Goal: Transaction & Acquisition: Purchase product/service

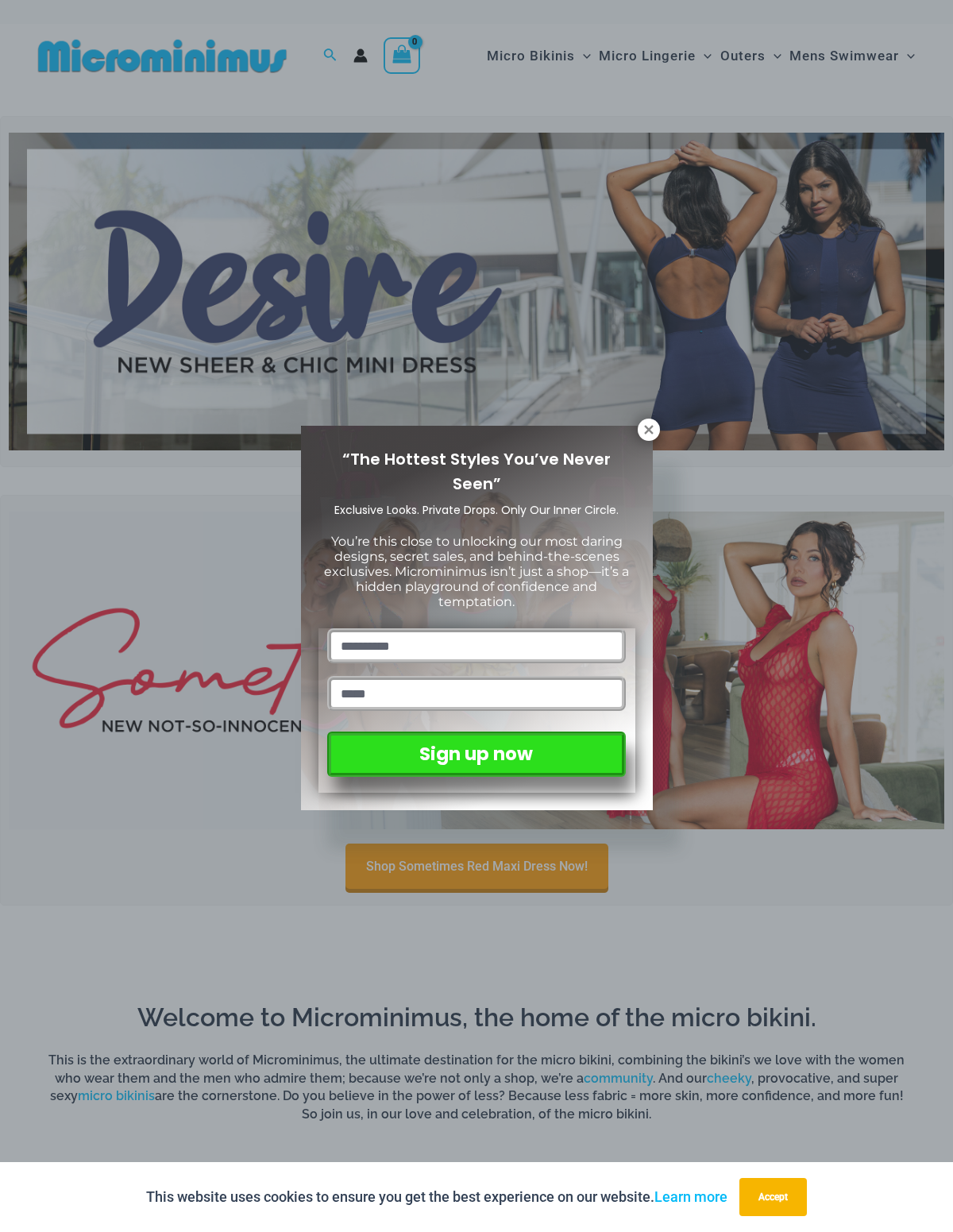
click at [649, 427] on icon at bounding box center [648, 429] width 8 height 8
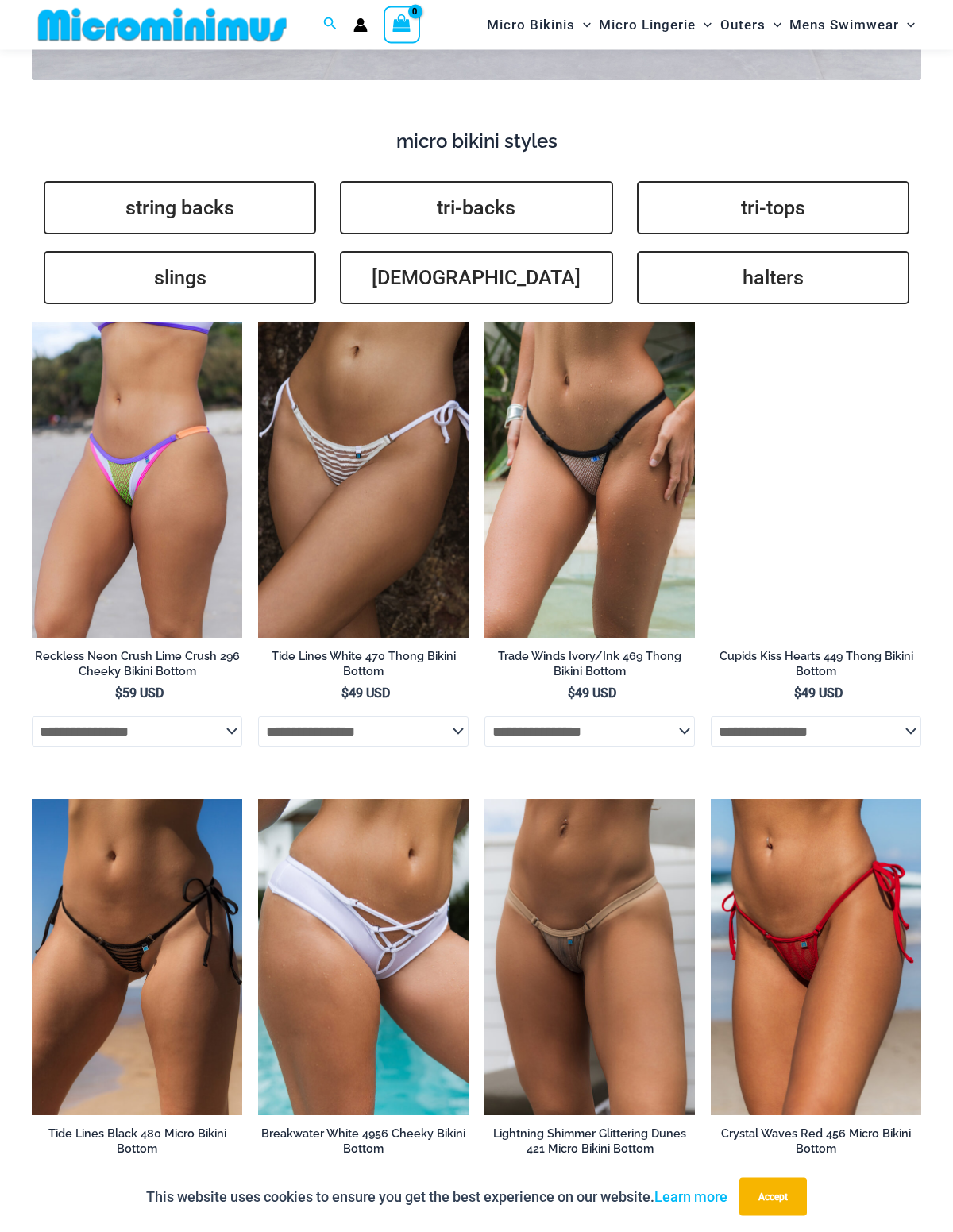
scroll to position [3444, 0]
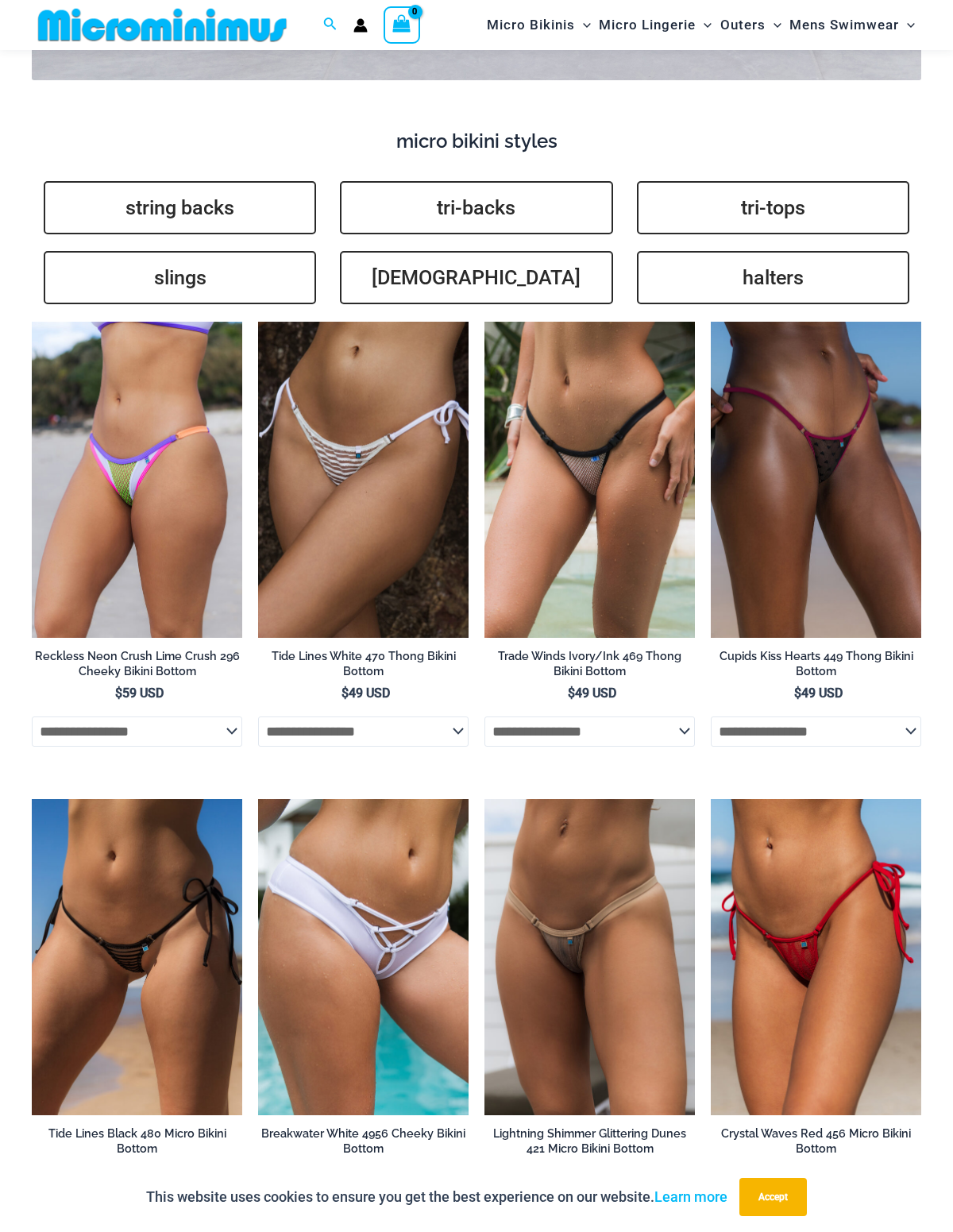
click at [32, 321] on img at bounding box center [32, 321] width 0 height 0
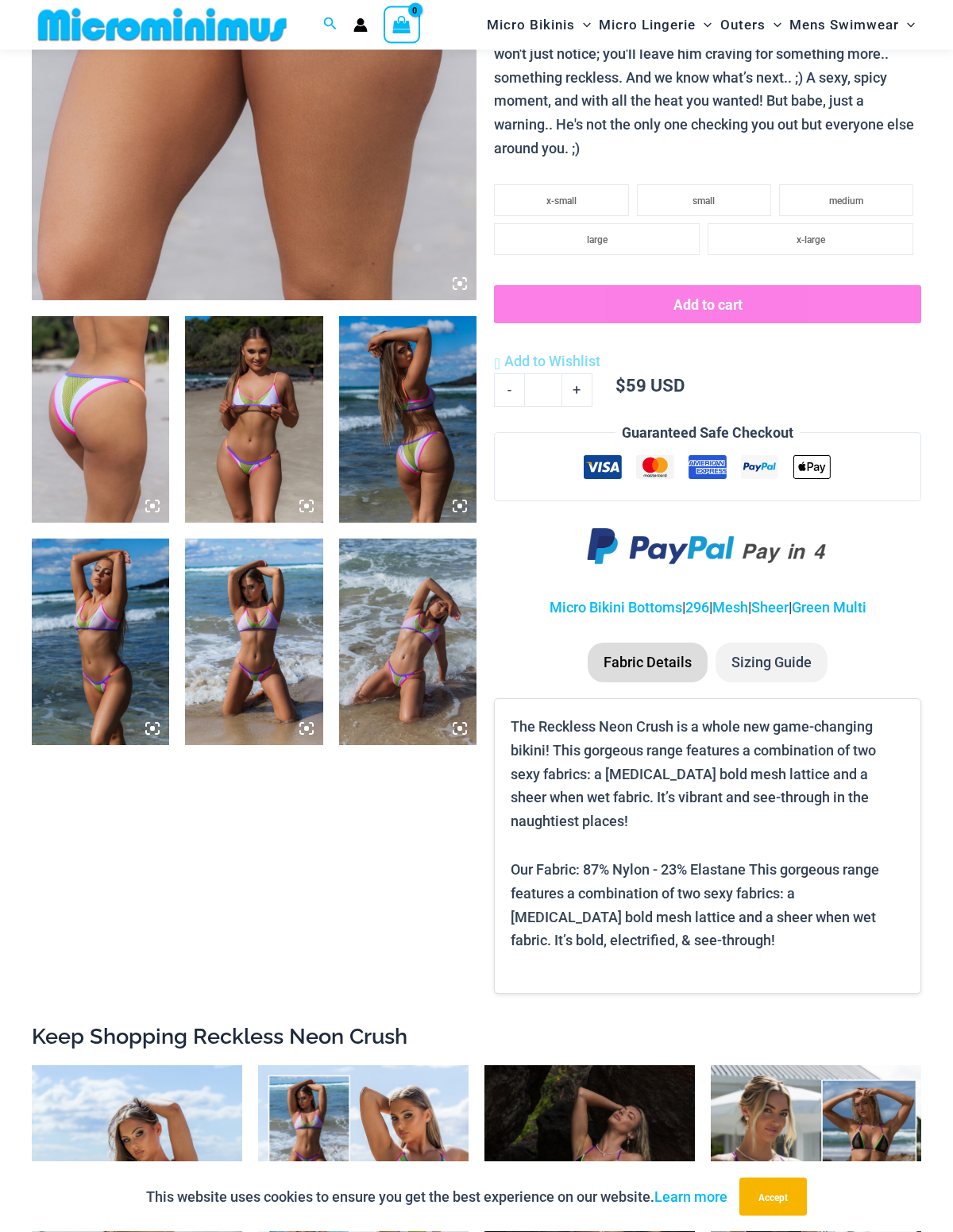
scroll to position [515, 0]
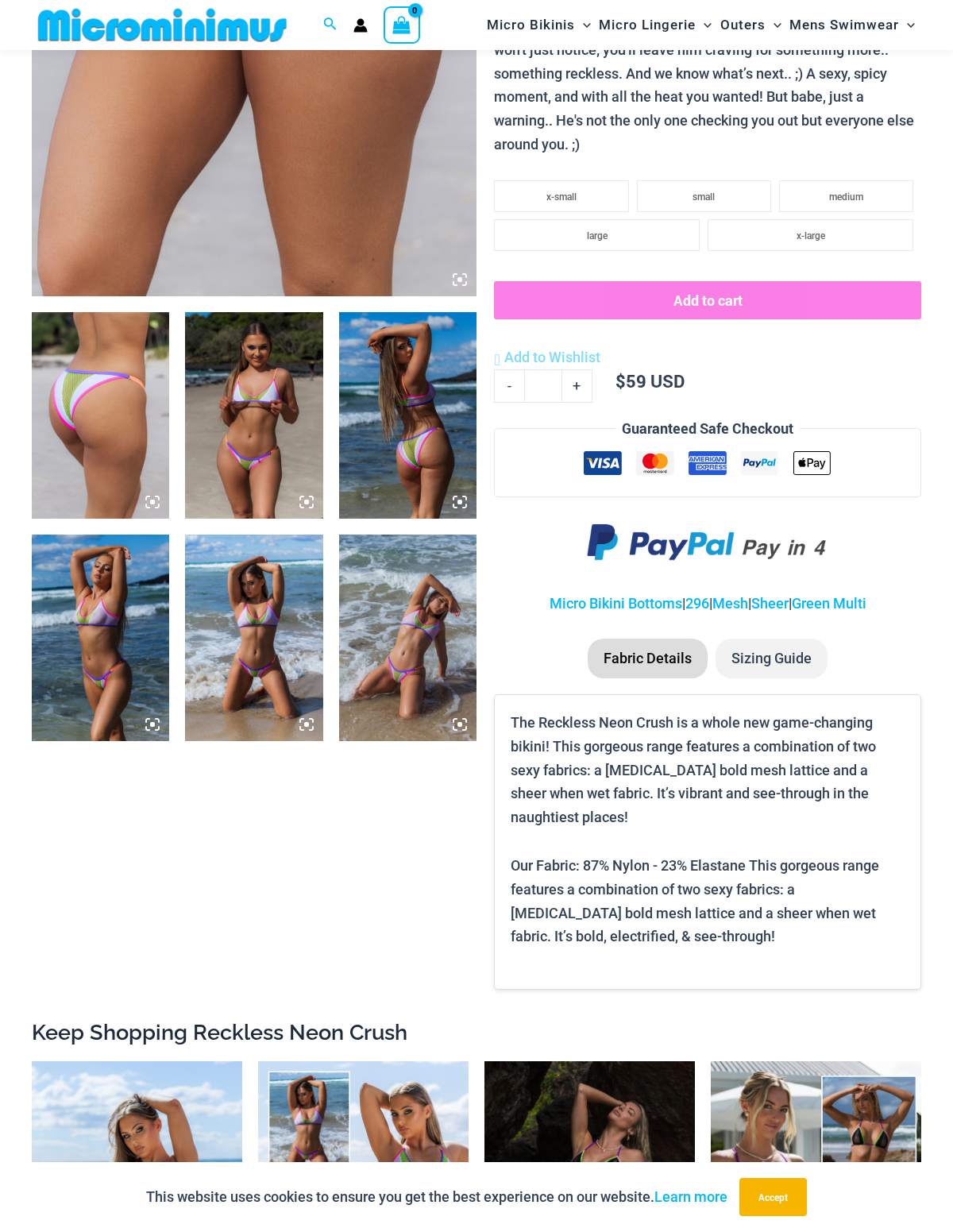
click at [84, 424] on img at bounding box center [100, 415] width 137 height 206
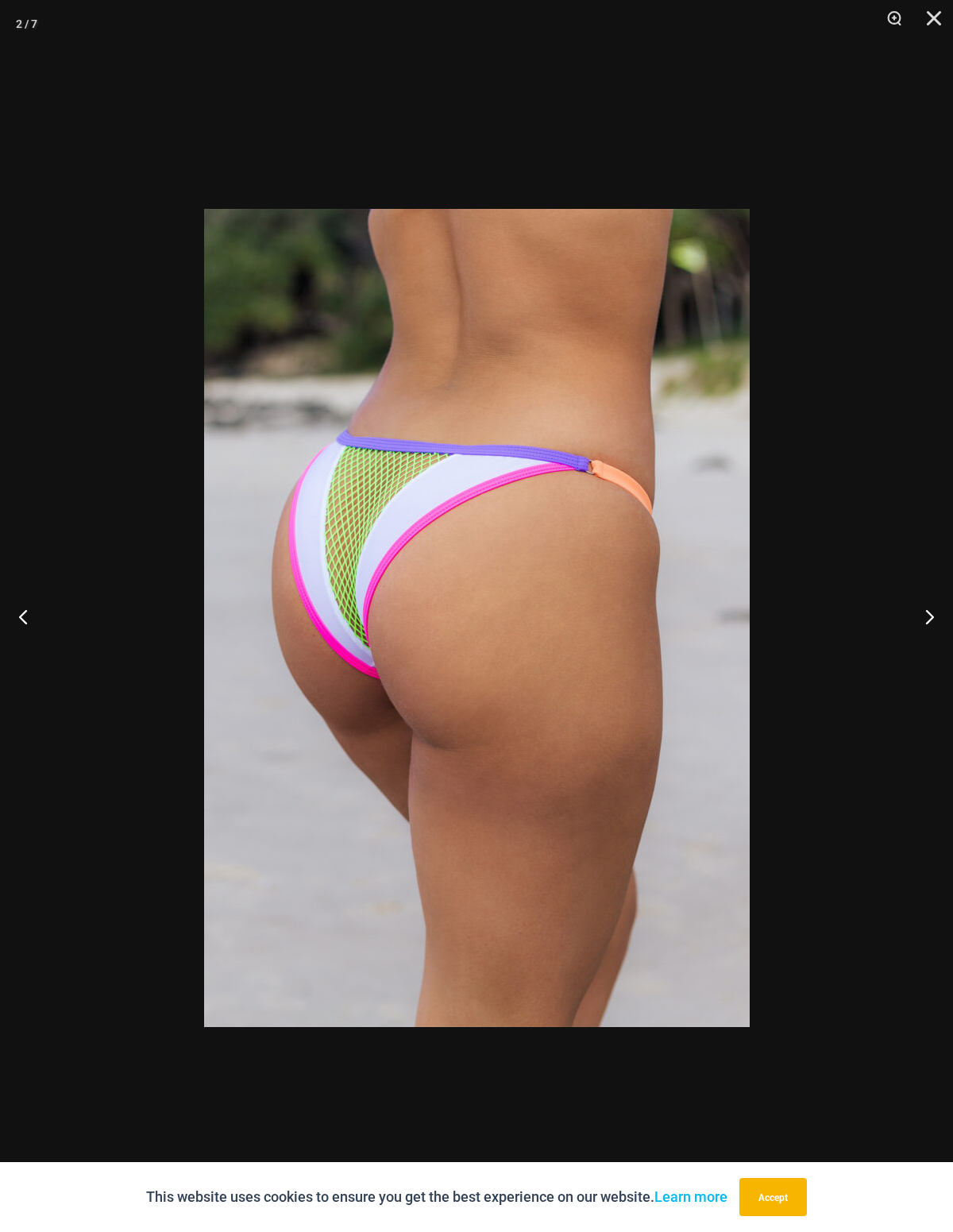
click at [927, 640] on button "Next" at bounding box center [923, 616] width 60 height 79
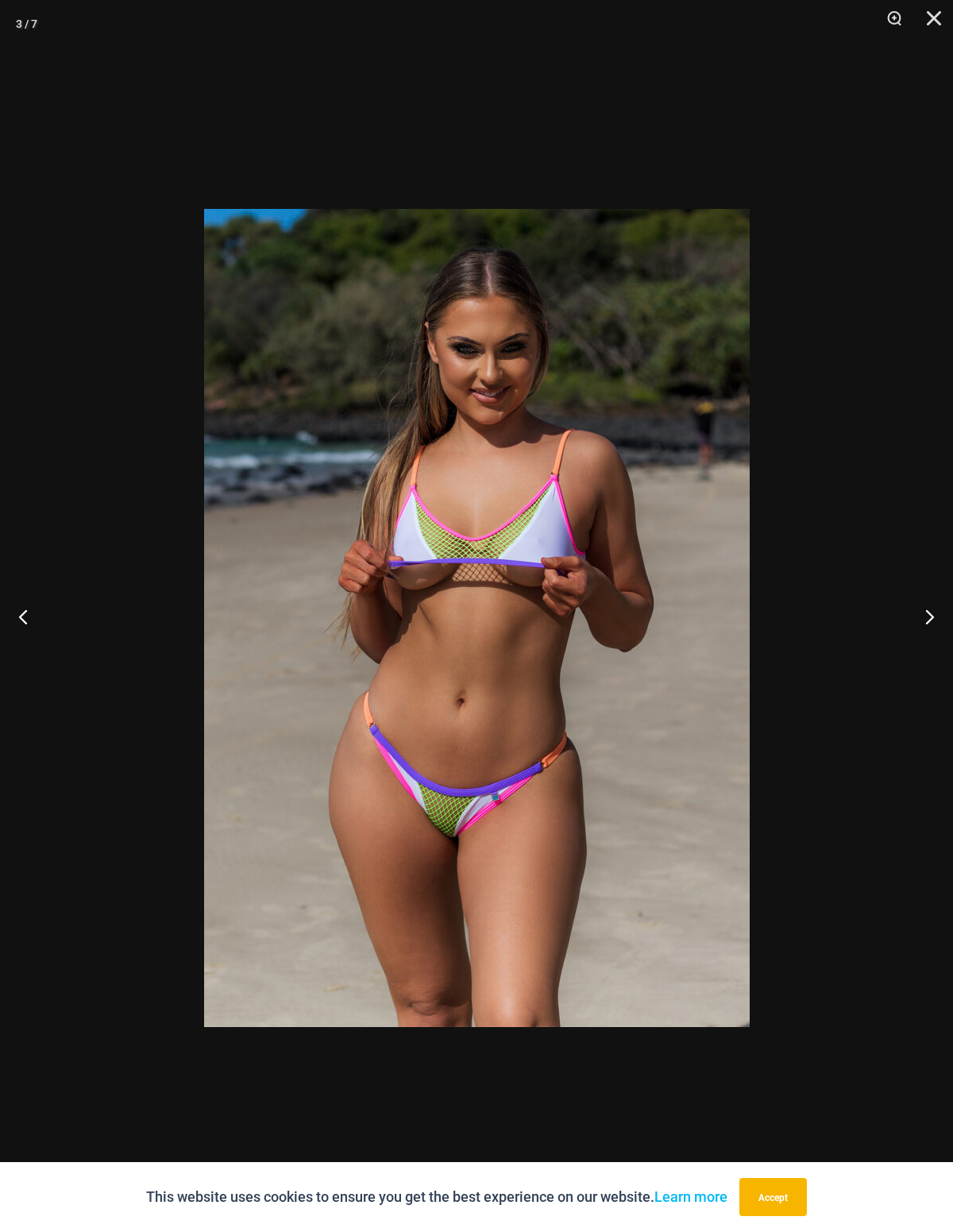
click at [921, 621] on button "Next" at bounding box center [923, 616] width 60 height 79
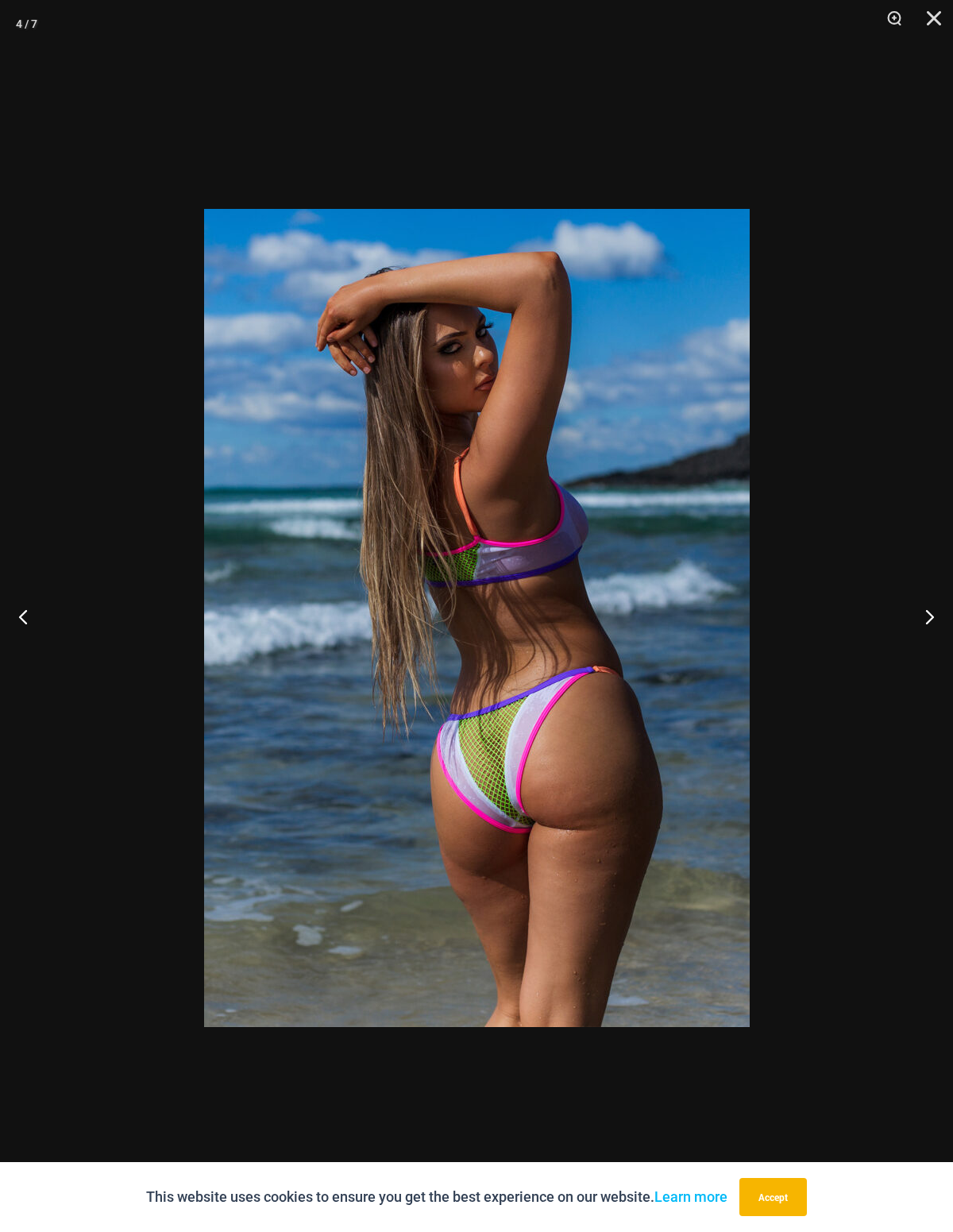
click at [925, 616] on button "Next" at bounding box center [923, 616] width 60 height 79
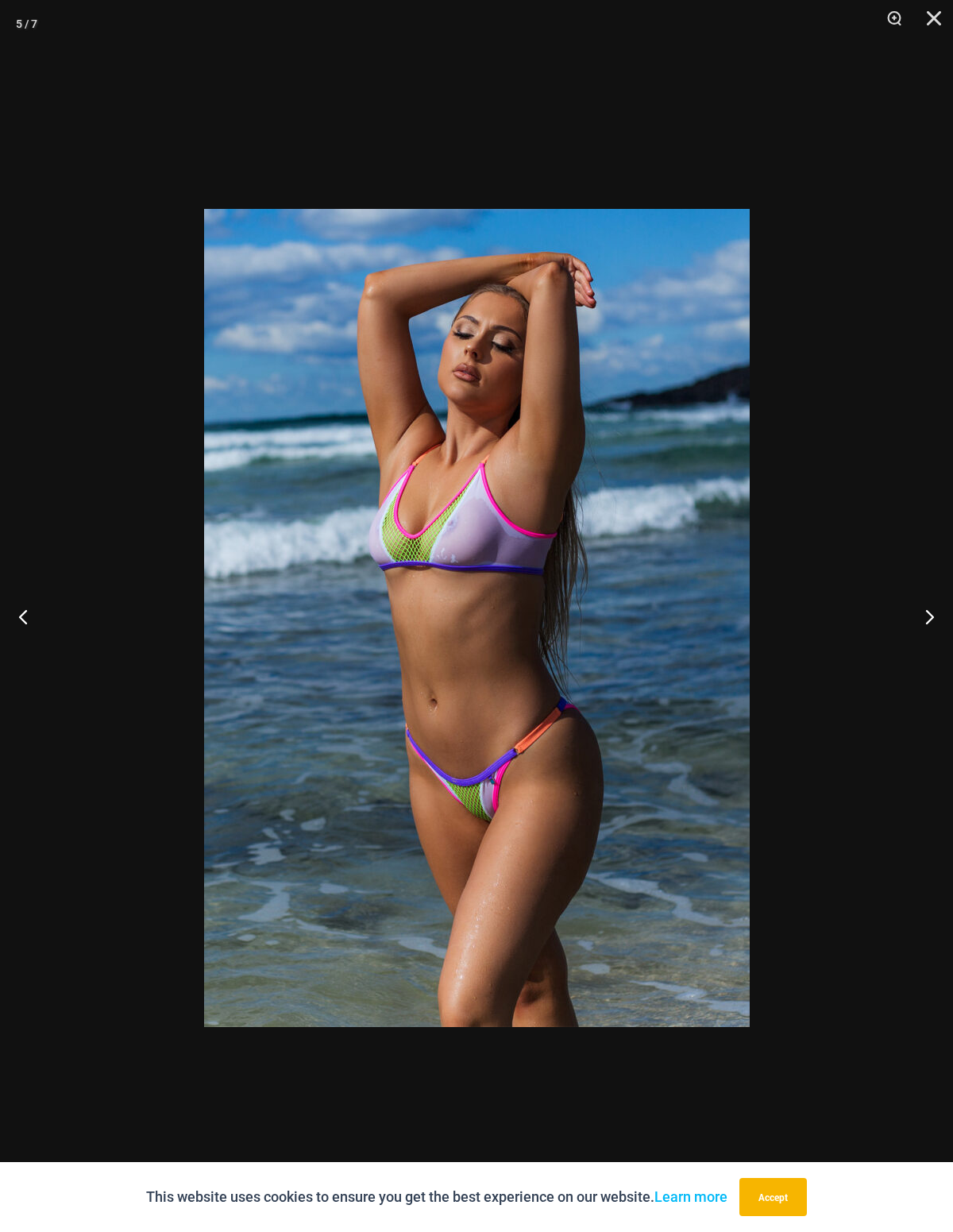
click at [941, 22] on button "Close" at bounding box center [928, 23] width 40 height 47
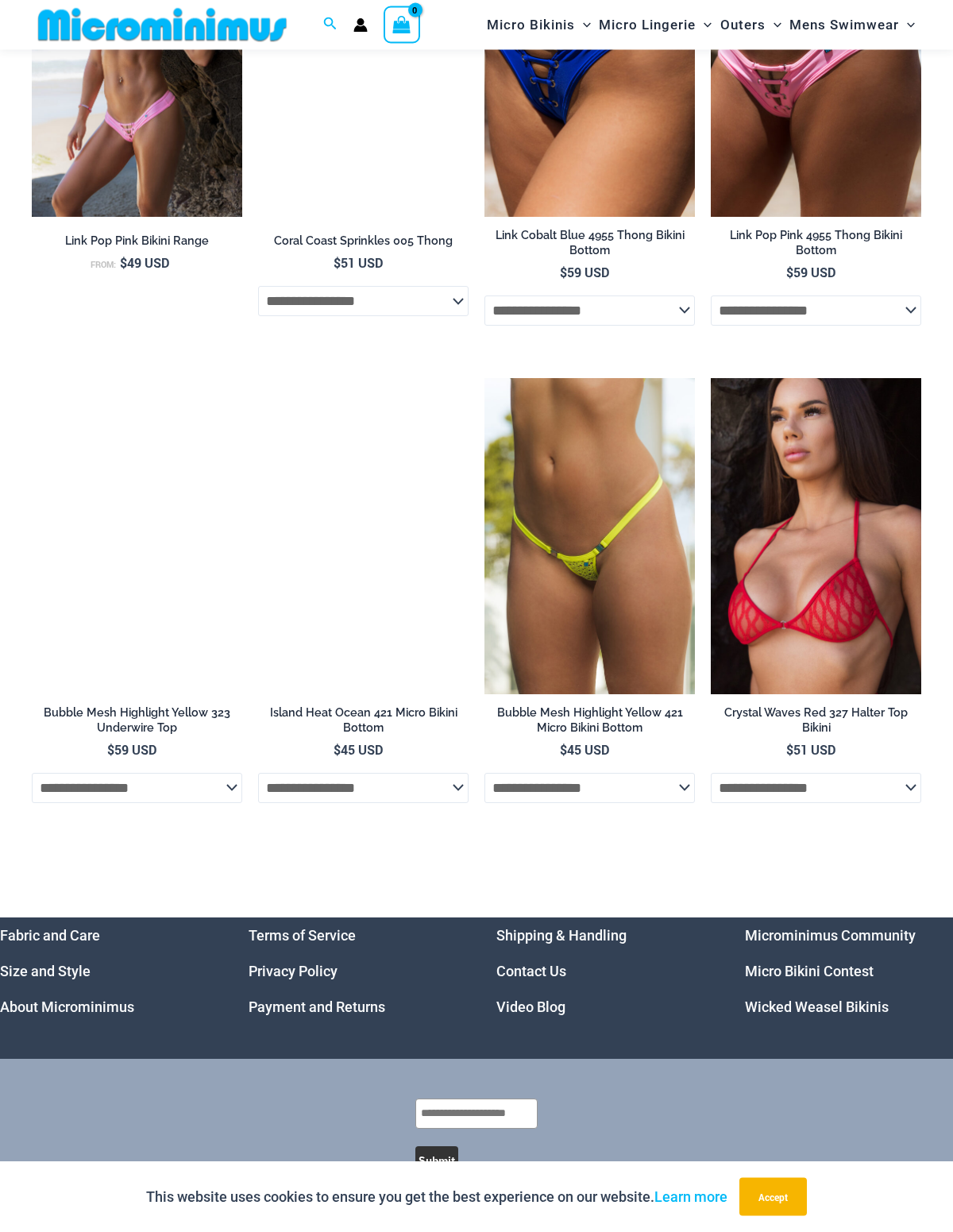
scroll to position [4043, 0]
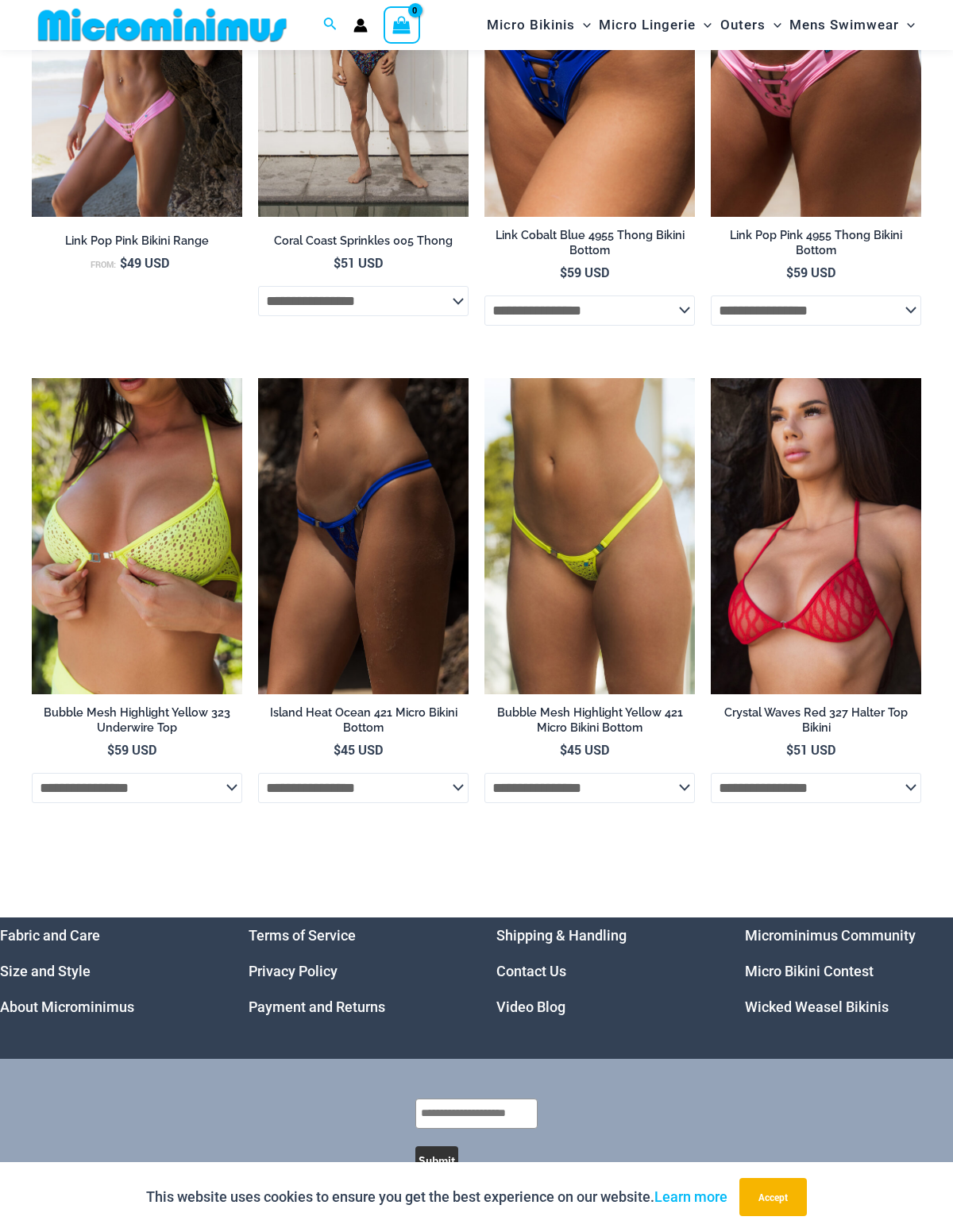
click at [484, 378] on img at bounding box center [484, 378] width 0 height 0
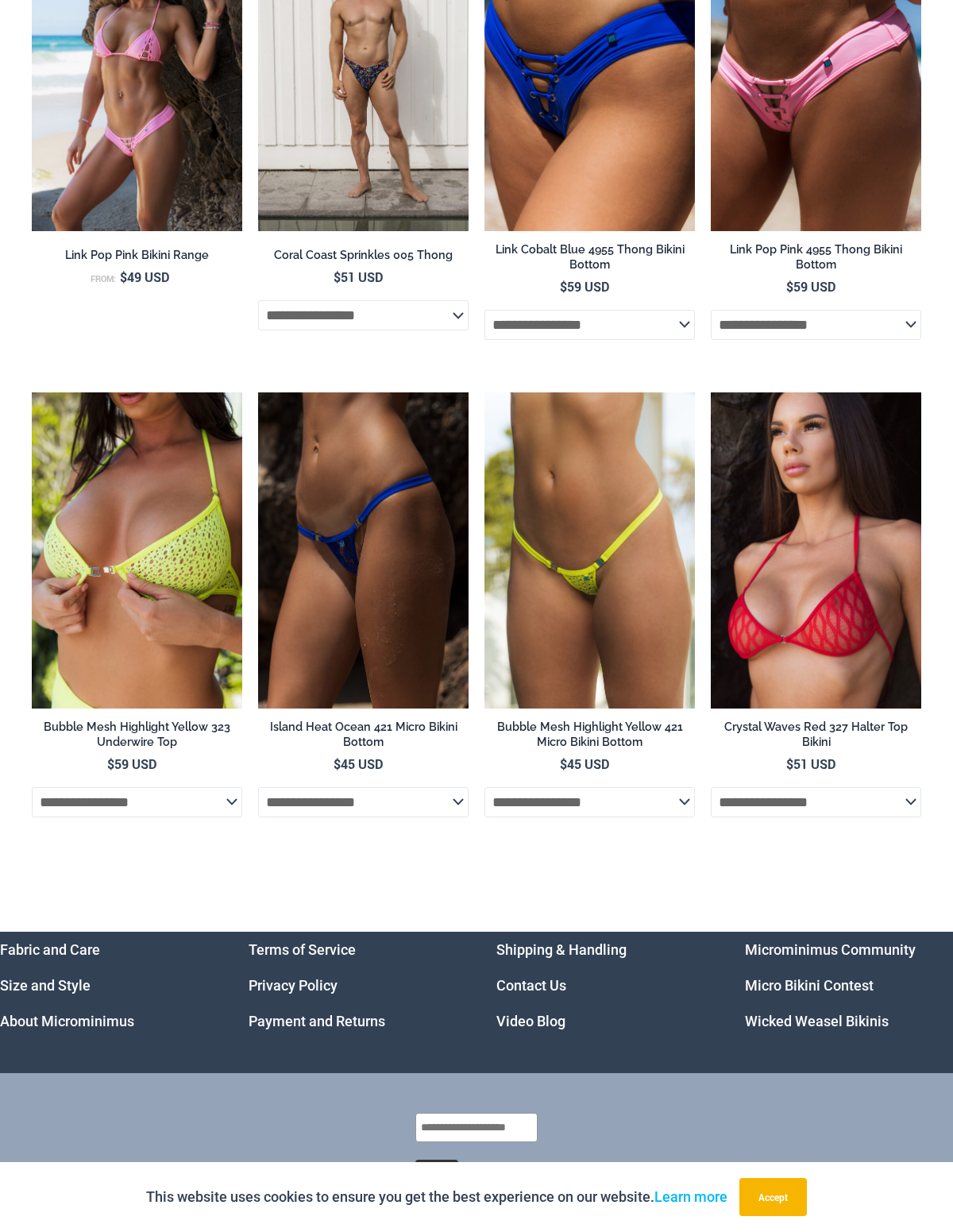
scroll to position [4046, 0]
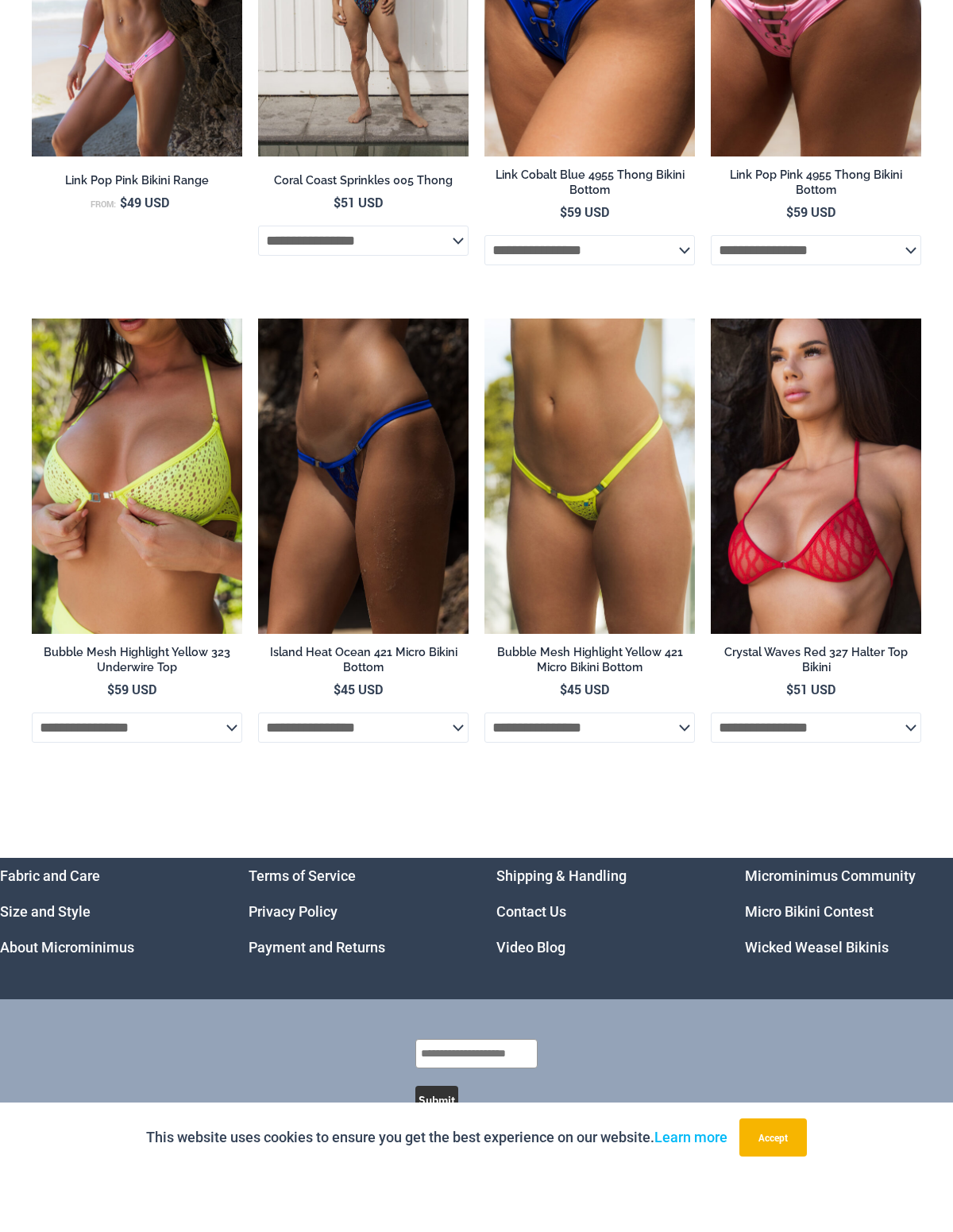
click at [484, 378] on img at bounding box center [484, 378] width 0 height 0
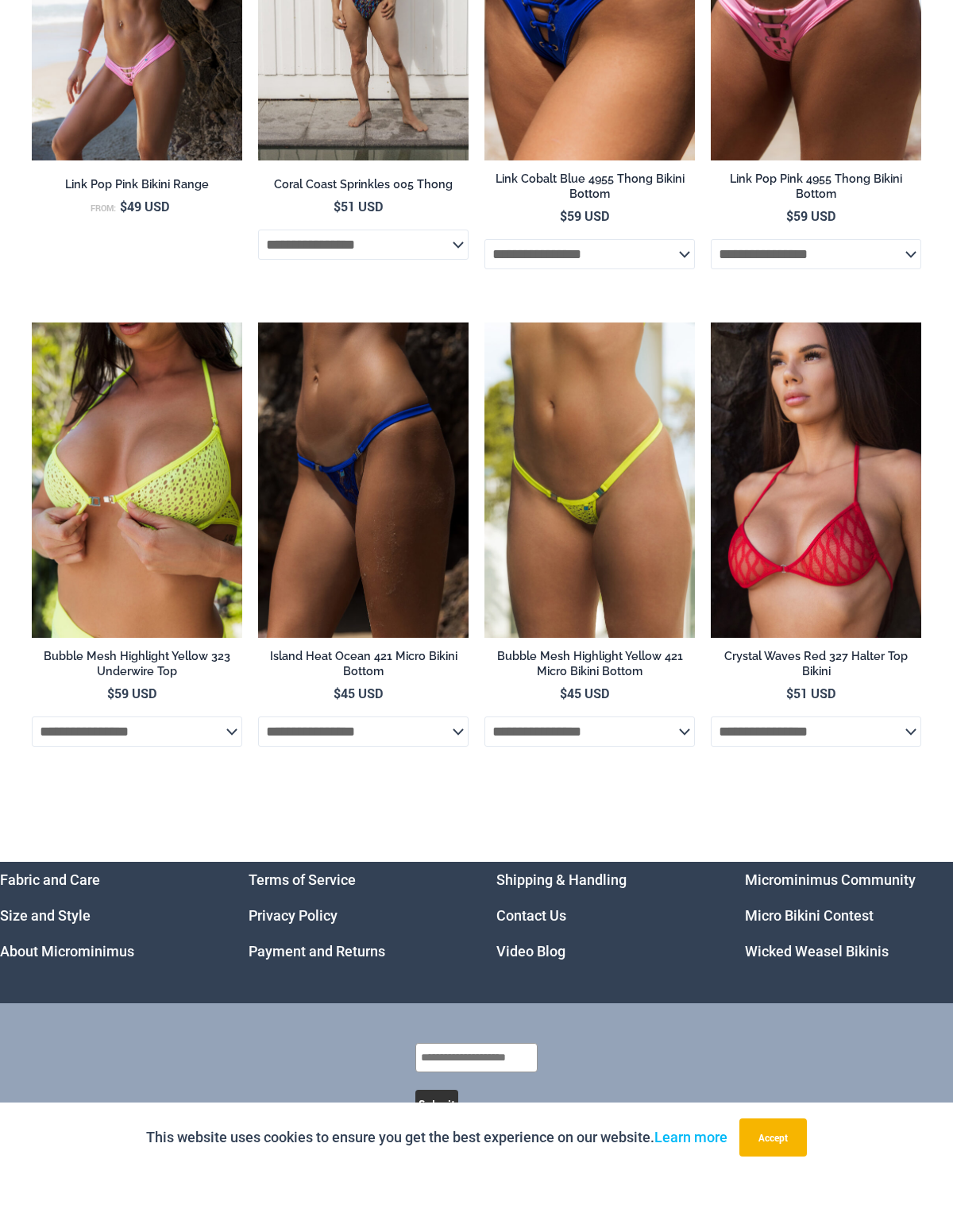
click at [258, 382] on img at bounding box center [258, 382] width 0 height 0
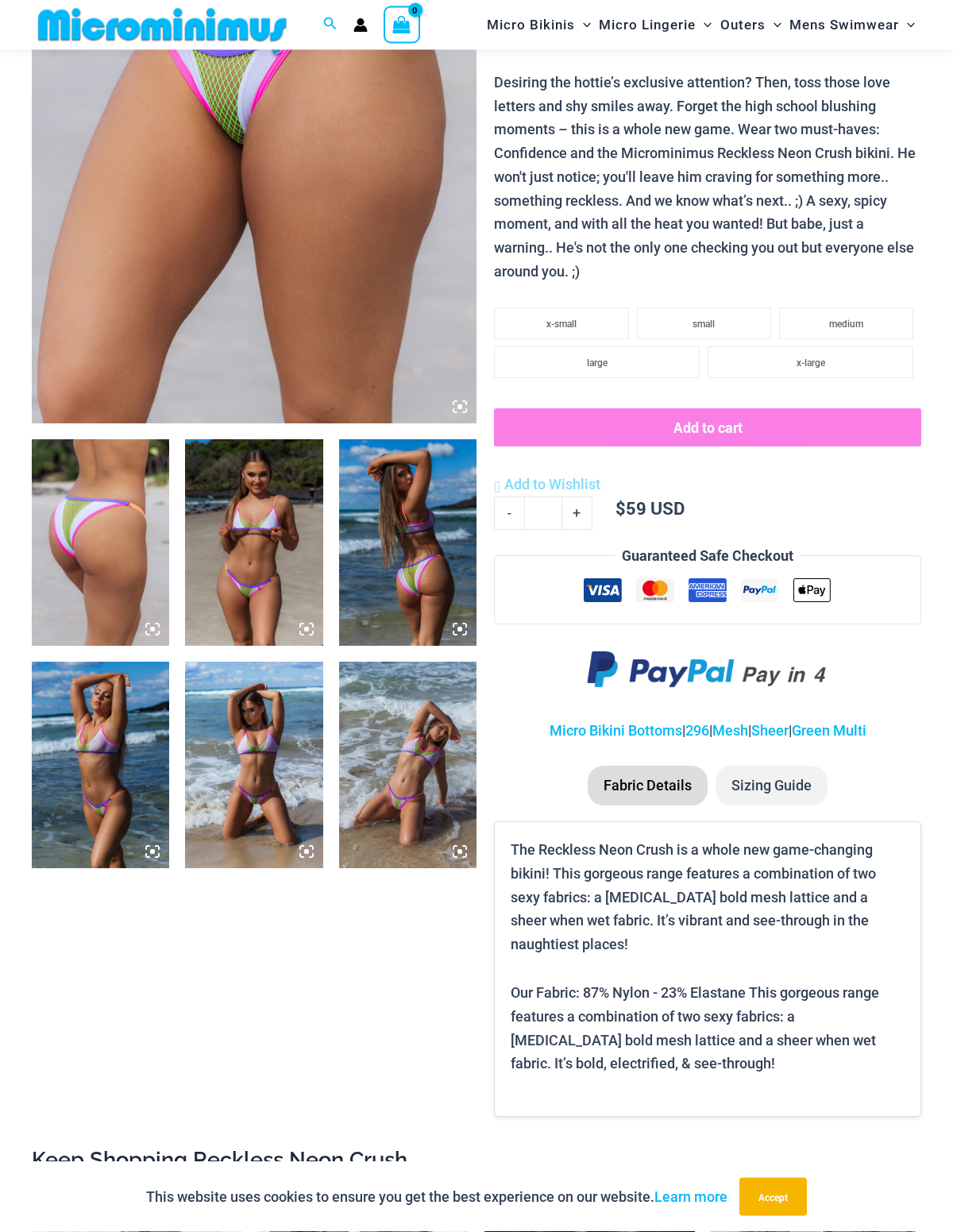
scroll to position [373, 0]
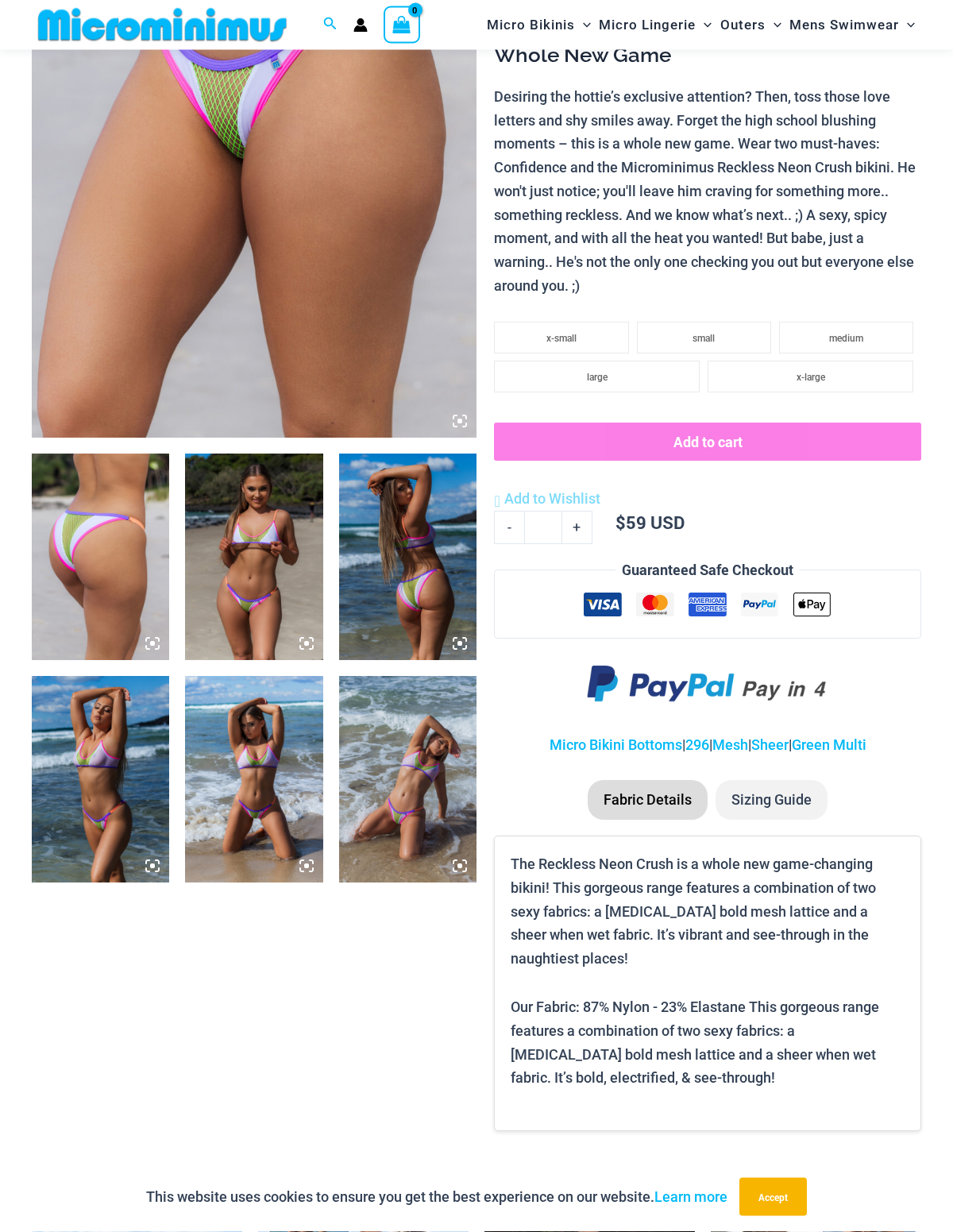
click at [456, 423] on icon at bounding box center [459, 421] width 14 height 14
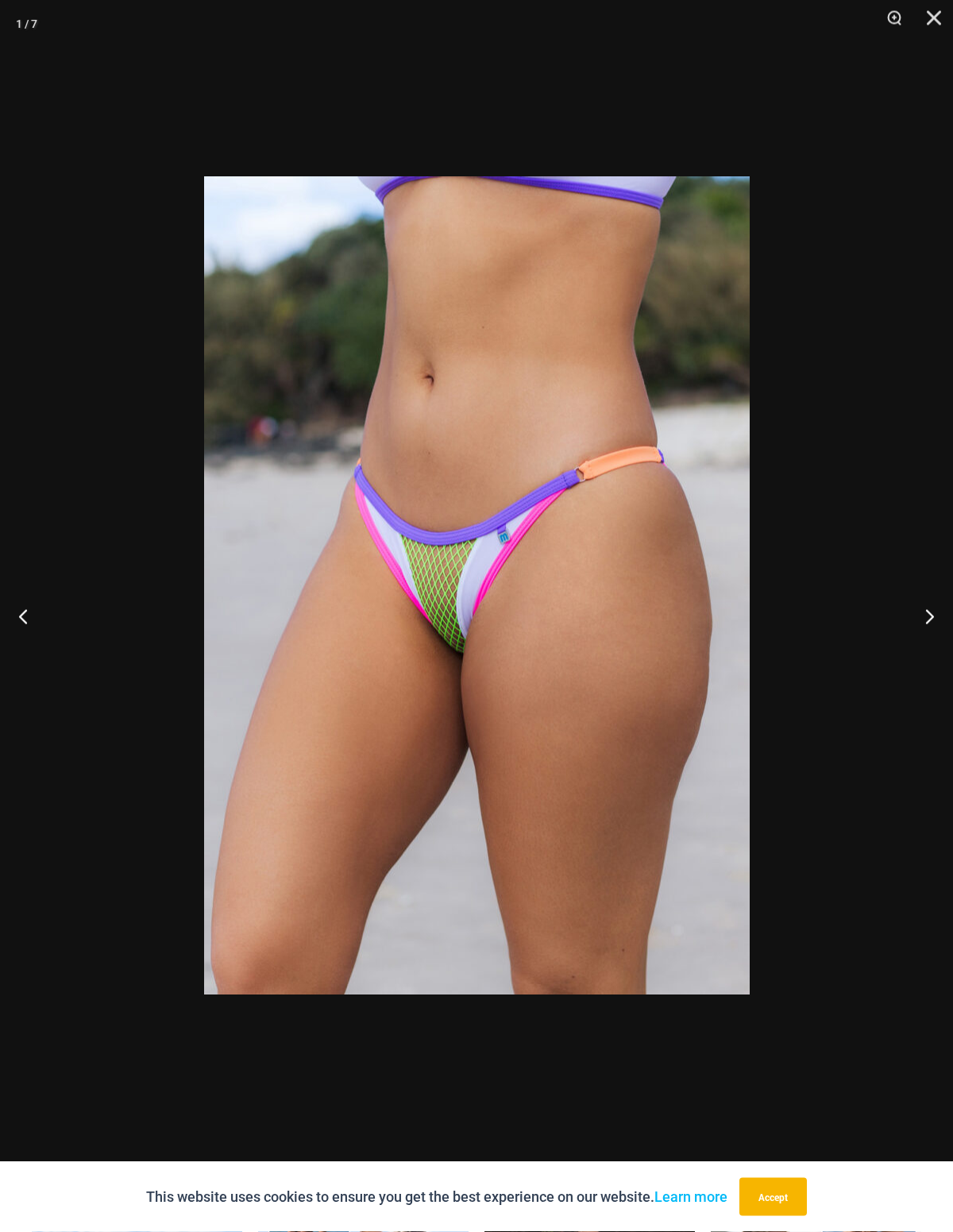
click at [946, 10] on button "Close" at bounding box center [928, 23] width 40 height 47
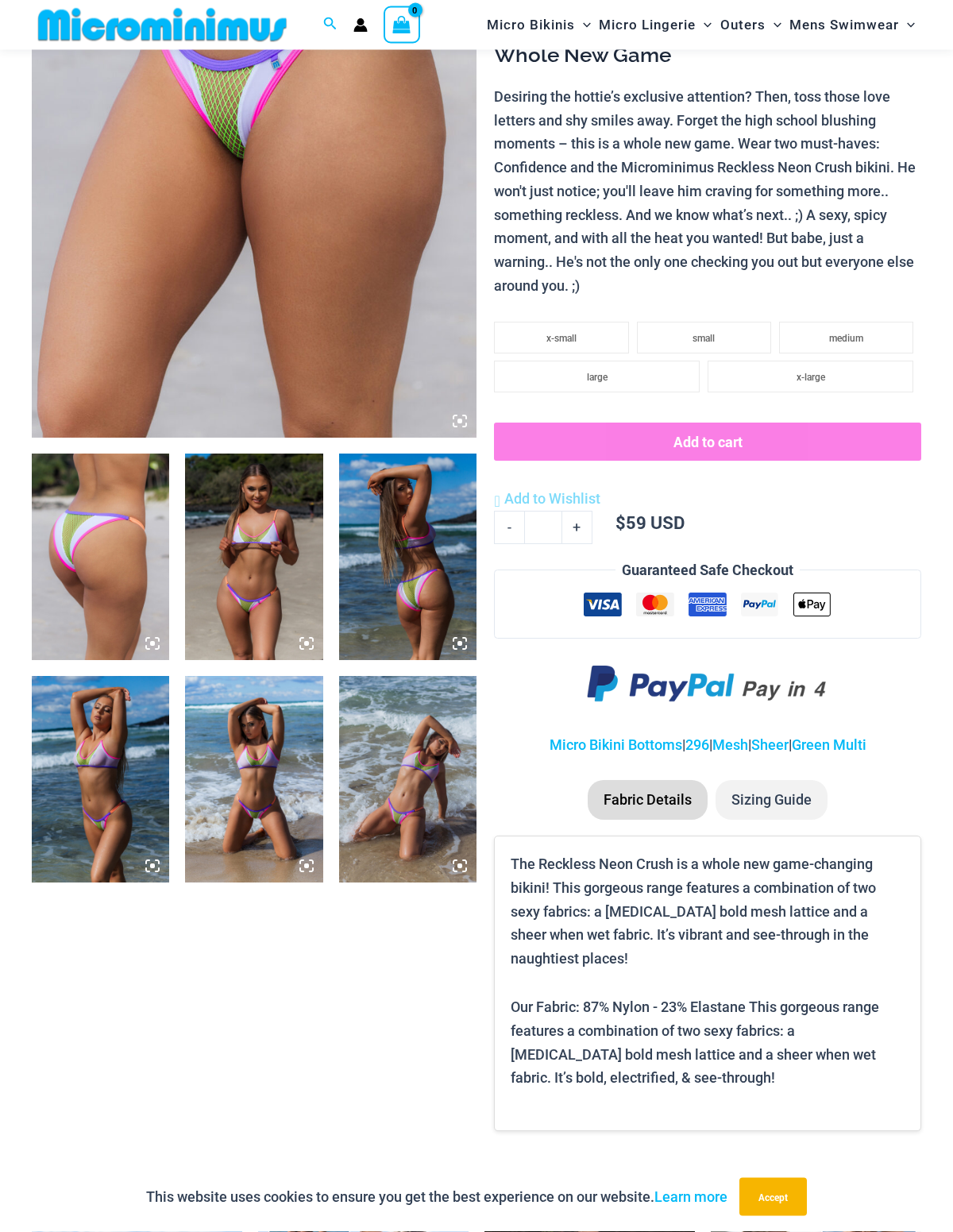
click at [588, 323] on li "x-small" at bounding box center [560, 338] width 134 height 32
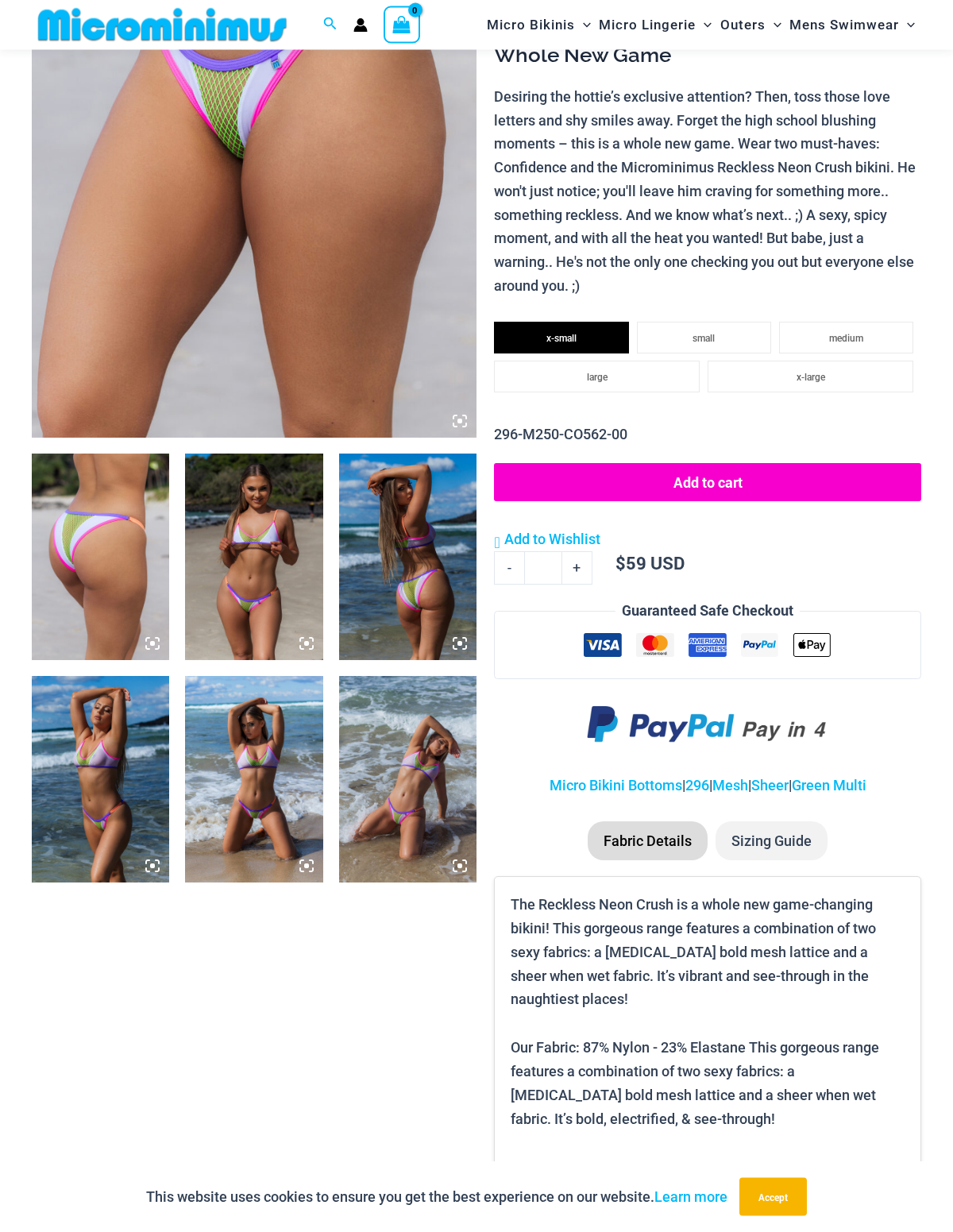
click at [712, 334] on span "small" at bounding box center [703, 339] width 22 height 11
click at [834, 322] on li "medium" at bounding box center [846, 338] width 134 height 32
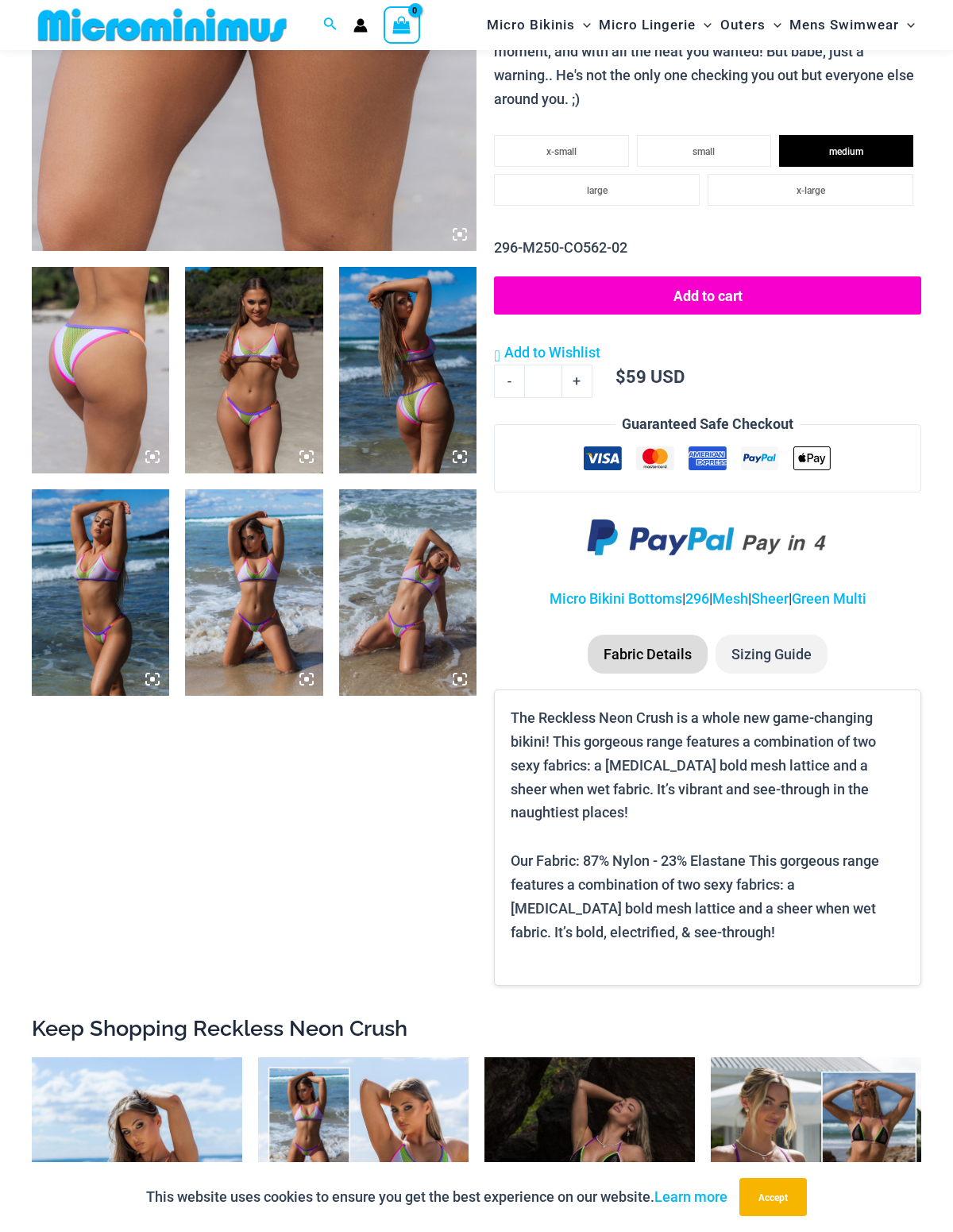
scroll to position [566, 0]
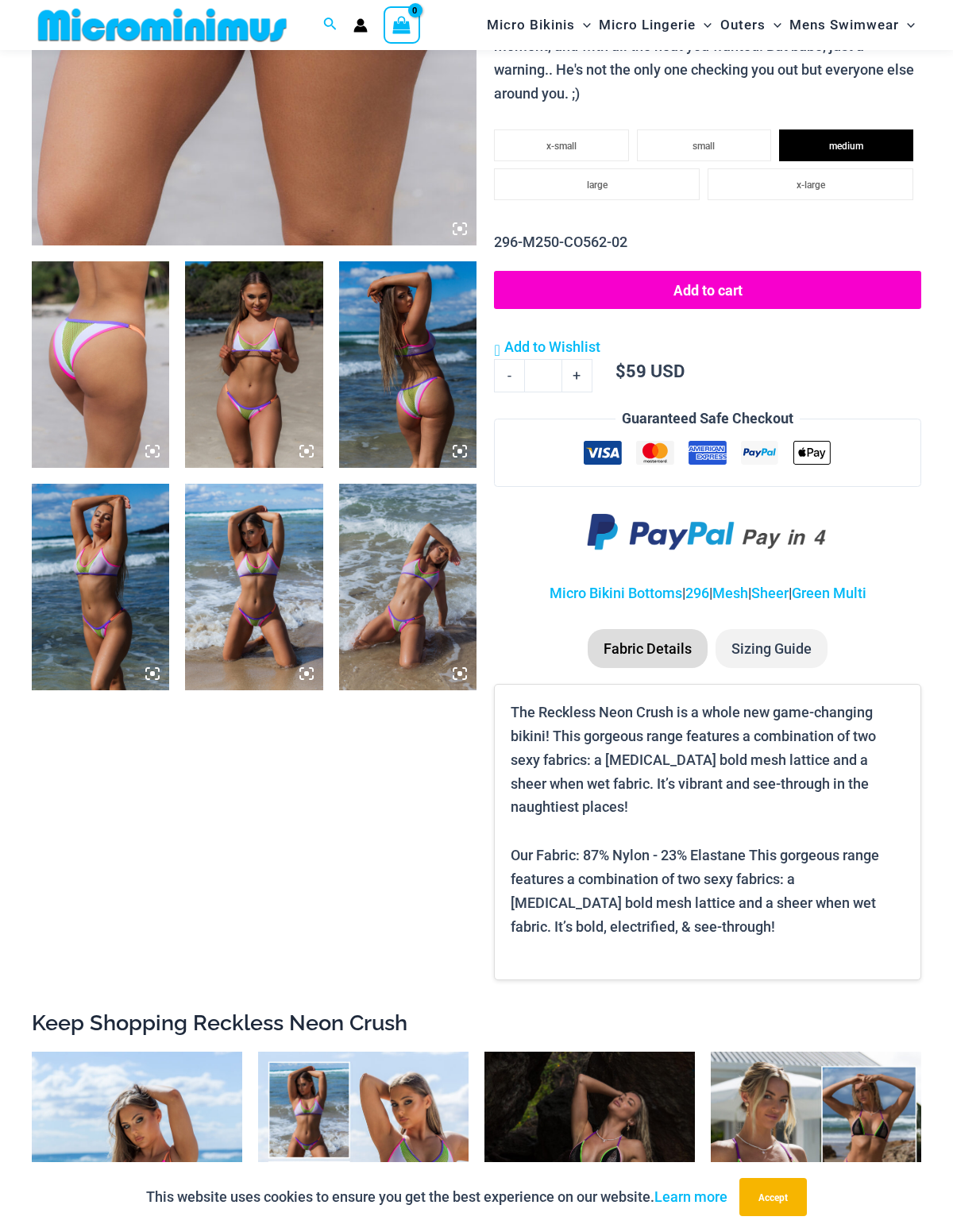
click at [748, 849] on p "Our Fabric: 87% Nylon - 23% Elastane This gorgeous range features a combination…" at bounding box center [707, 891] width 394 height 95
click at [745, 870] on p "Our Fabric: 87% Nylon - 23% Elastane This gorgeous range features a combination…" at bounding box center [707, 891] width 394 height 95
click at [742, 843] on p "Our Fabric: 87% Nylon - 23% Elastane This gorgeous range features a combination…" at bounding box center [707, 891] width 394 height 95
click at [777, 584] on link "Sheer" at bounding box center [769, 593] width 37 height 17
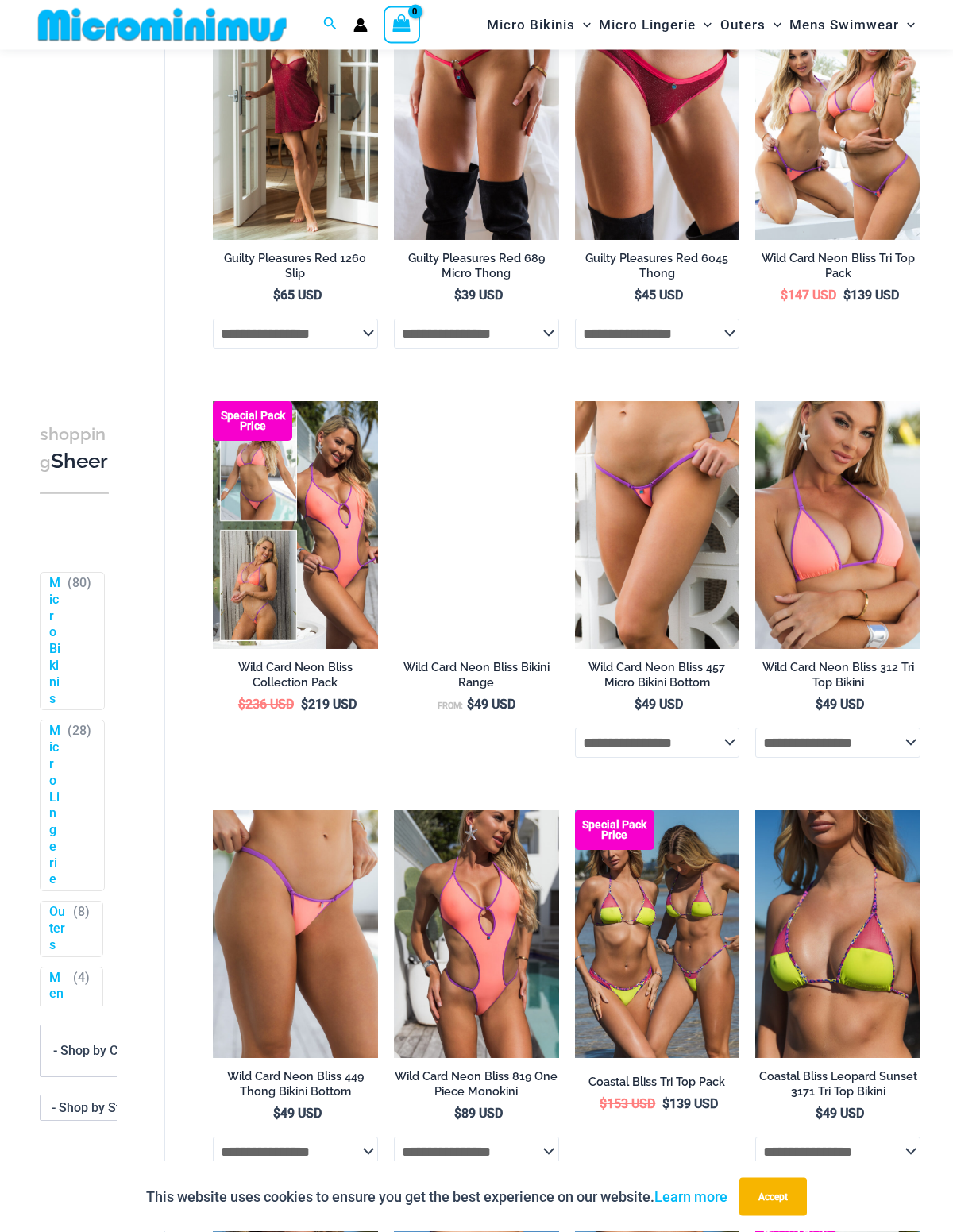
scroll to position [1389, 0]
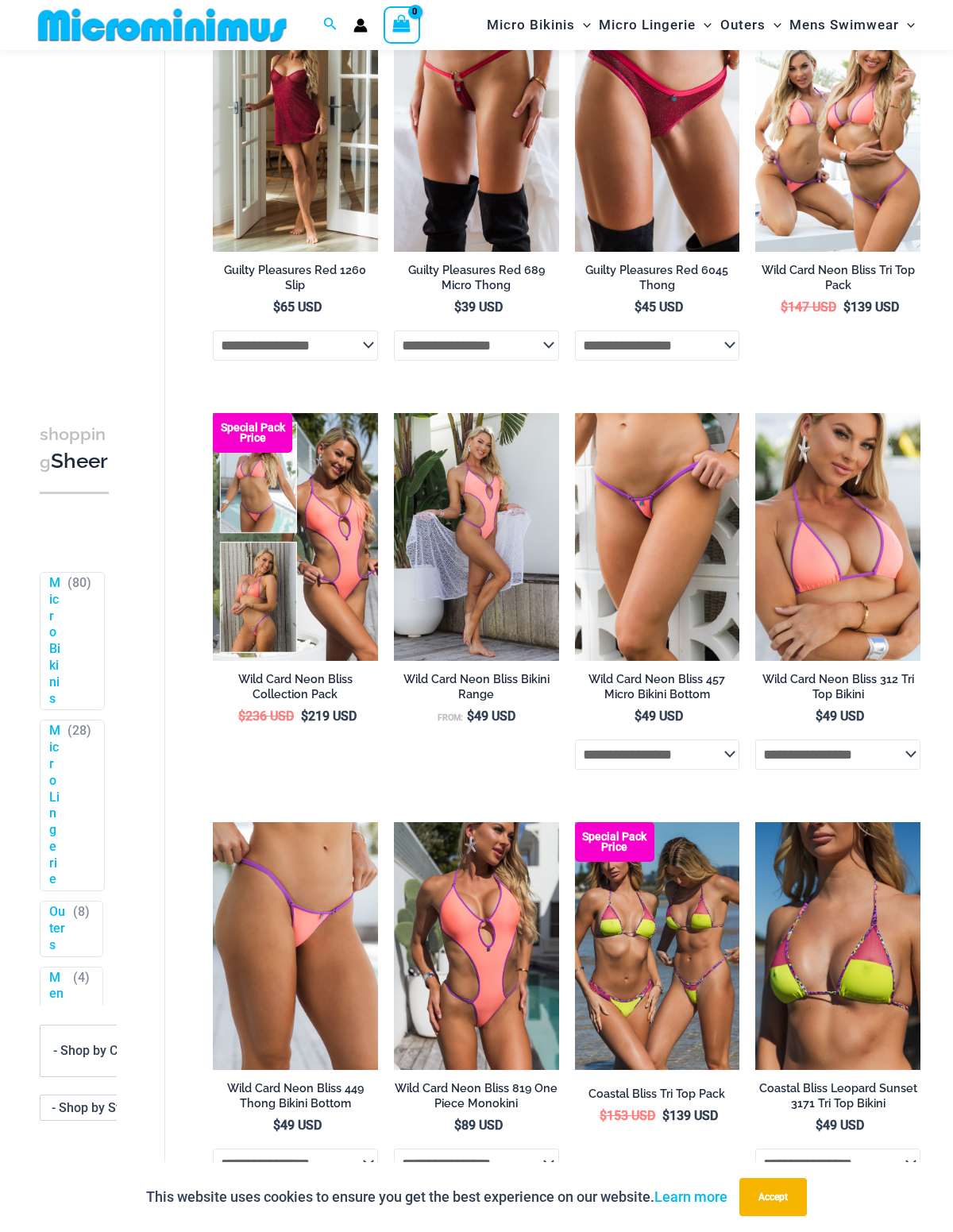
click at [213, 4] on img at bounding box center [213, 4] width 0 height 0
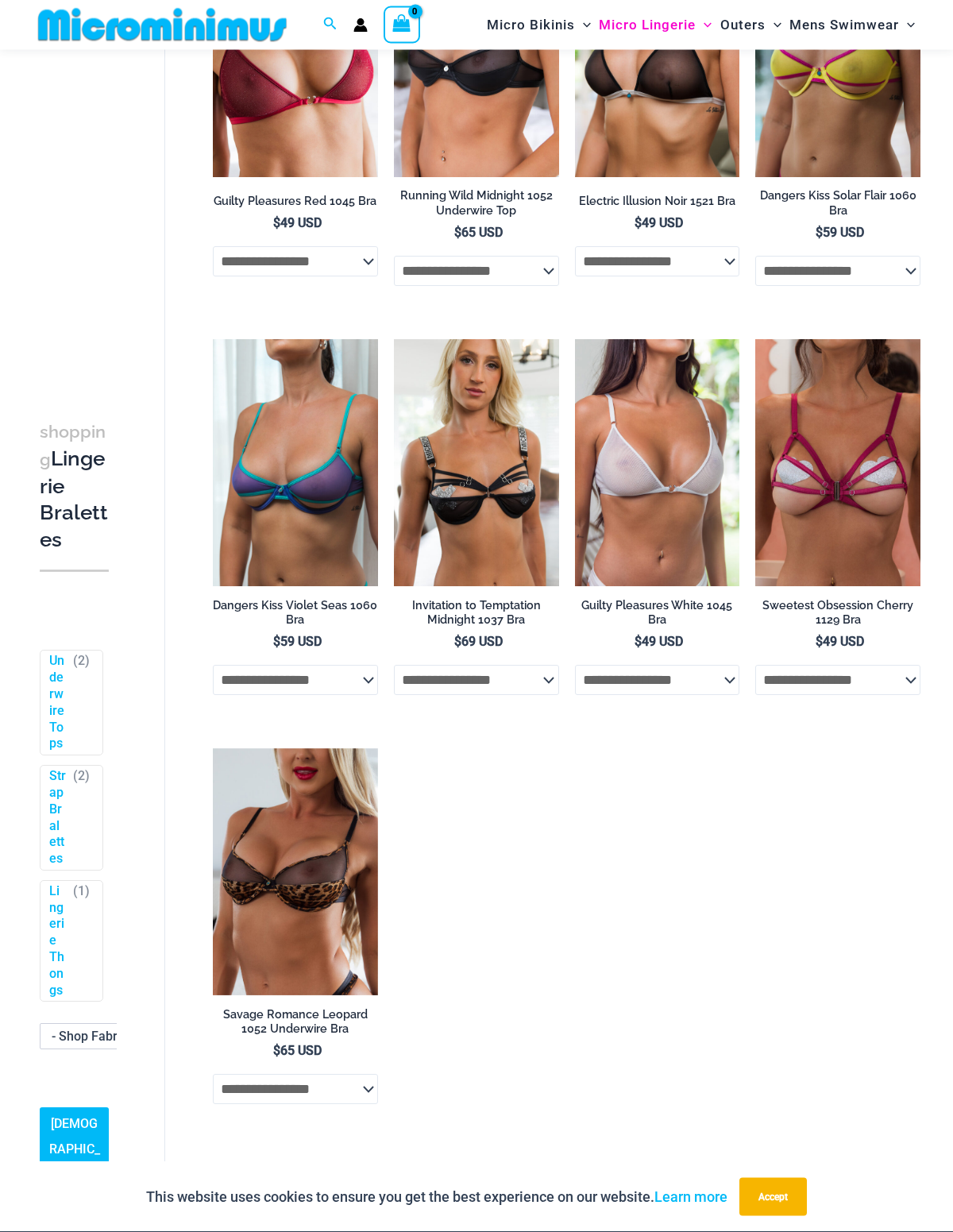
scroll to position [246, 0]
click at [213, 339] on img at bounding box center [213, 339] width 0 height 0
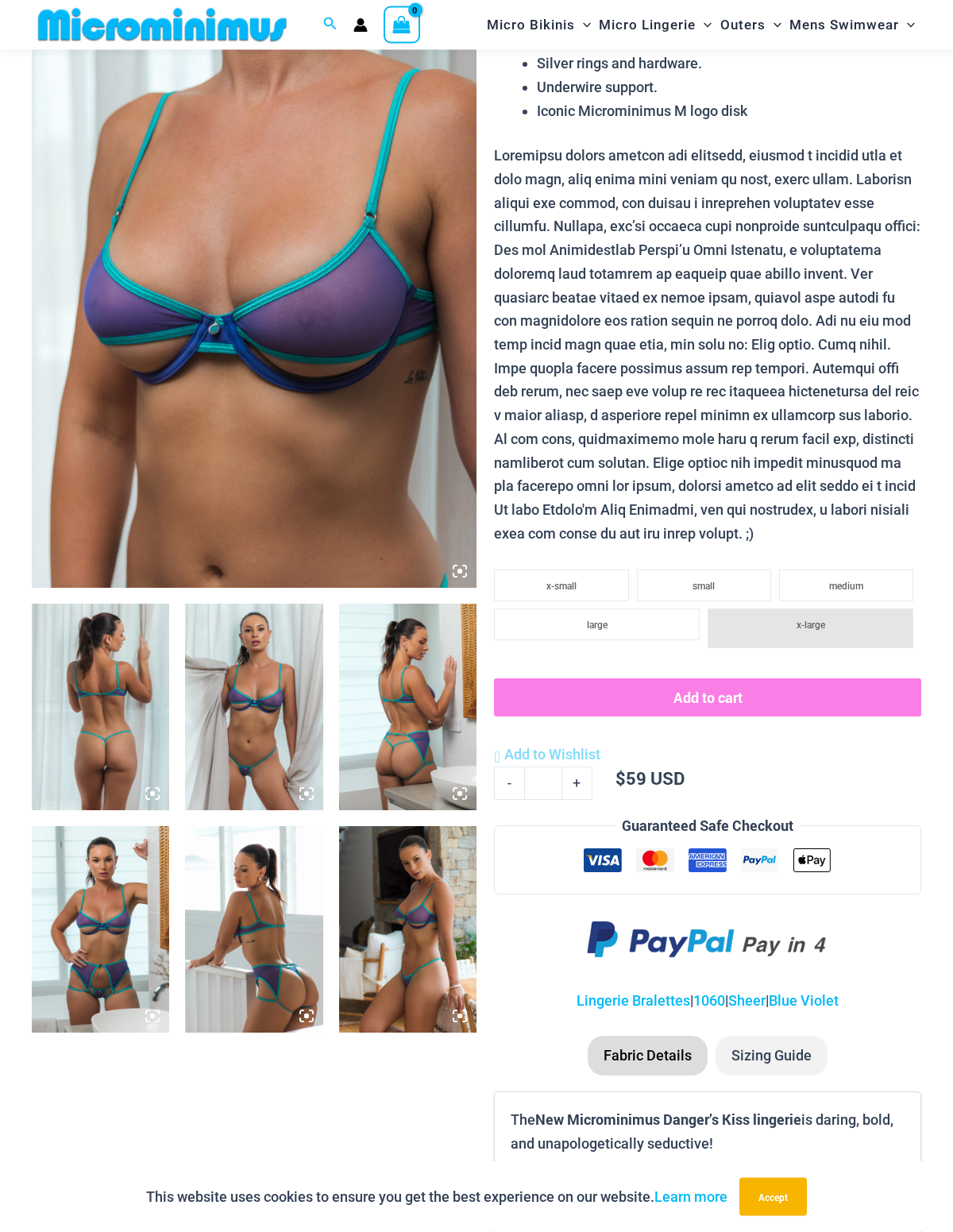
scroll to position [224, 0]
